Goal: Obtain resource: Obtain resource

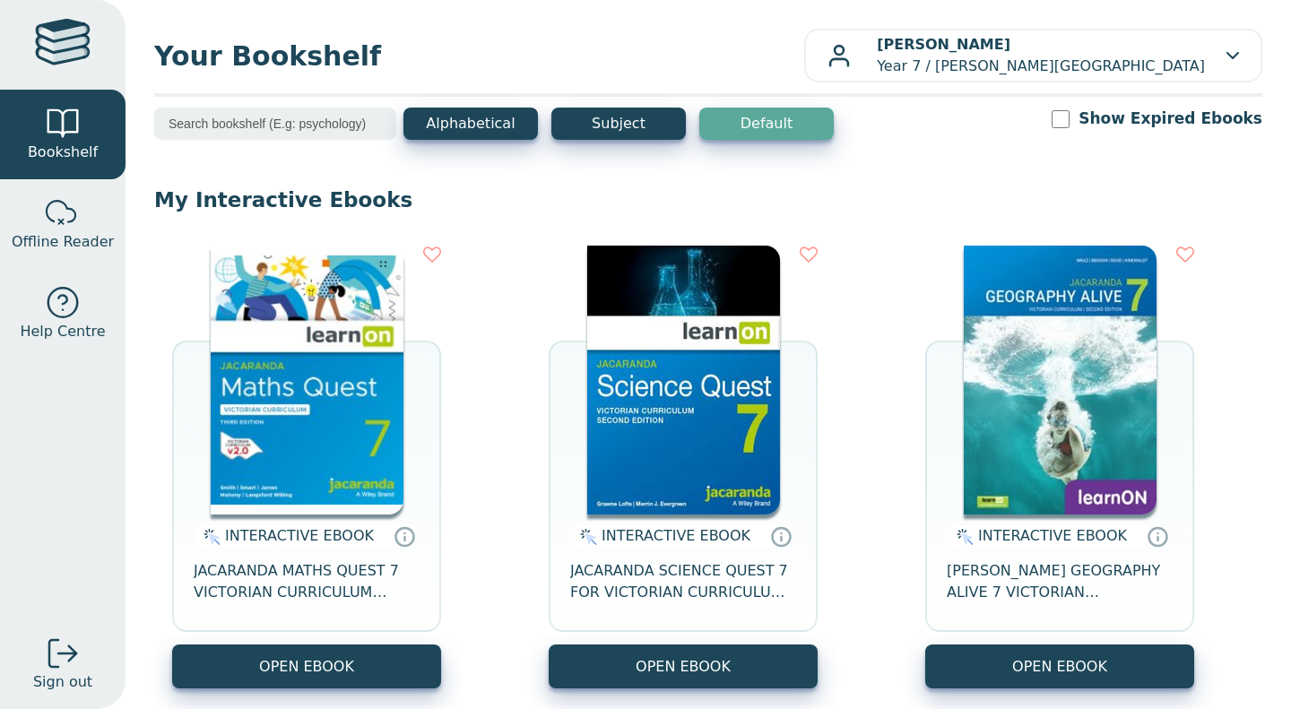
click at [646, 322] on img at bounding box center [683, 380] width 193 height 269
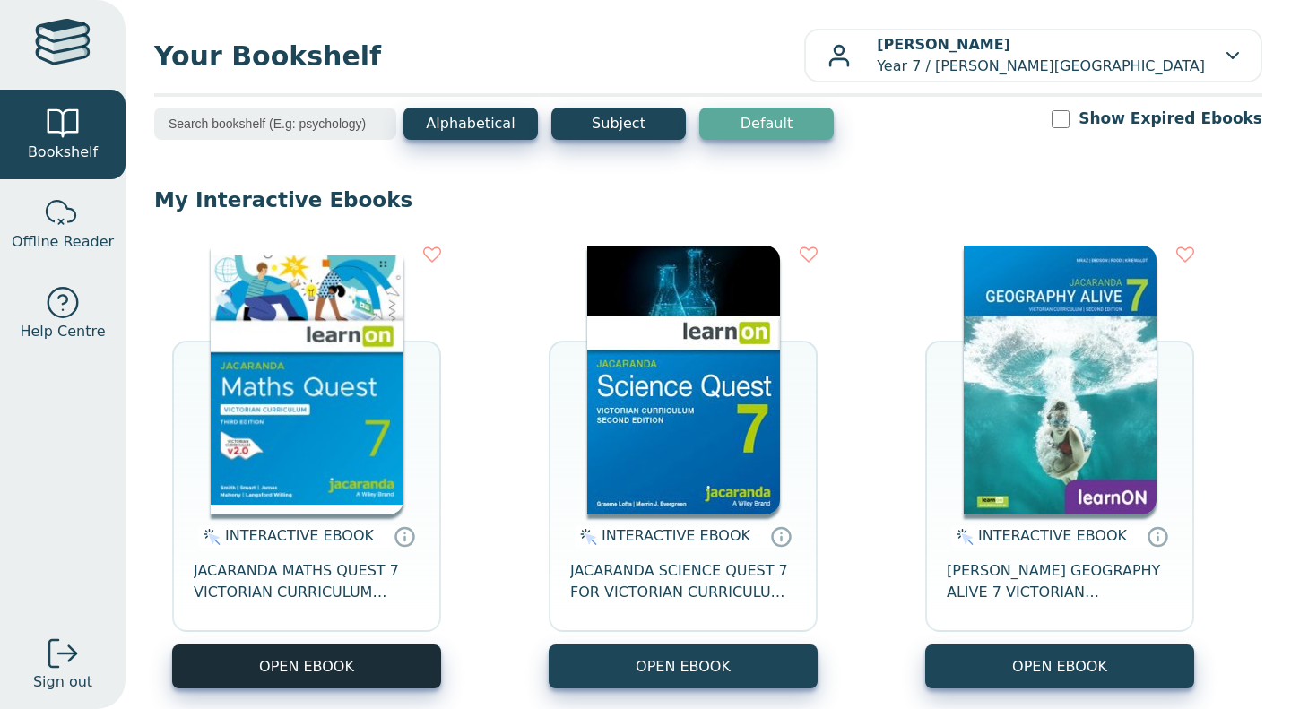
click at [356, 674] on button "OPEN EBOOK" at bounding box center [306, 667] width 269 height 44
